Goal: Navigation & Orientation: Go to known website

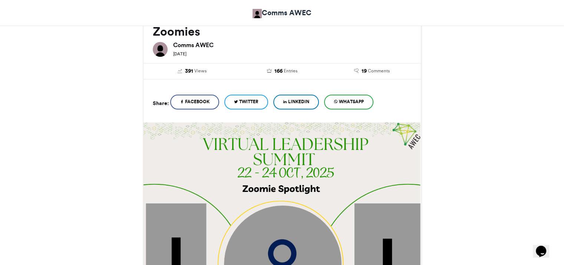
scroll to position [37, 0]
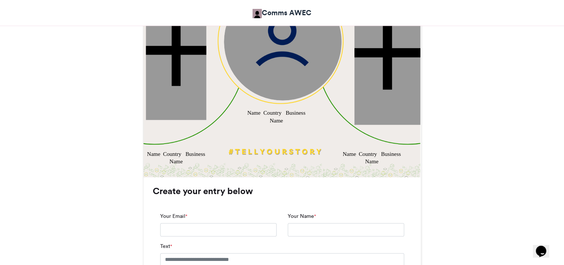
scroll to position [185, 0]
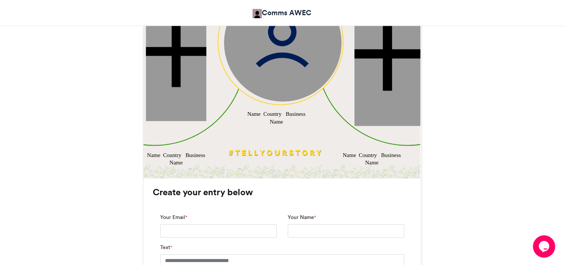
scroll to position [334, 0]
